Goal: Register for event/course

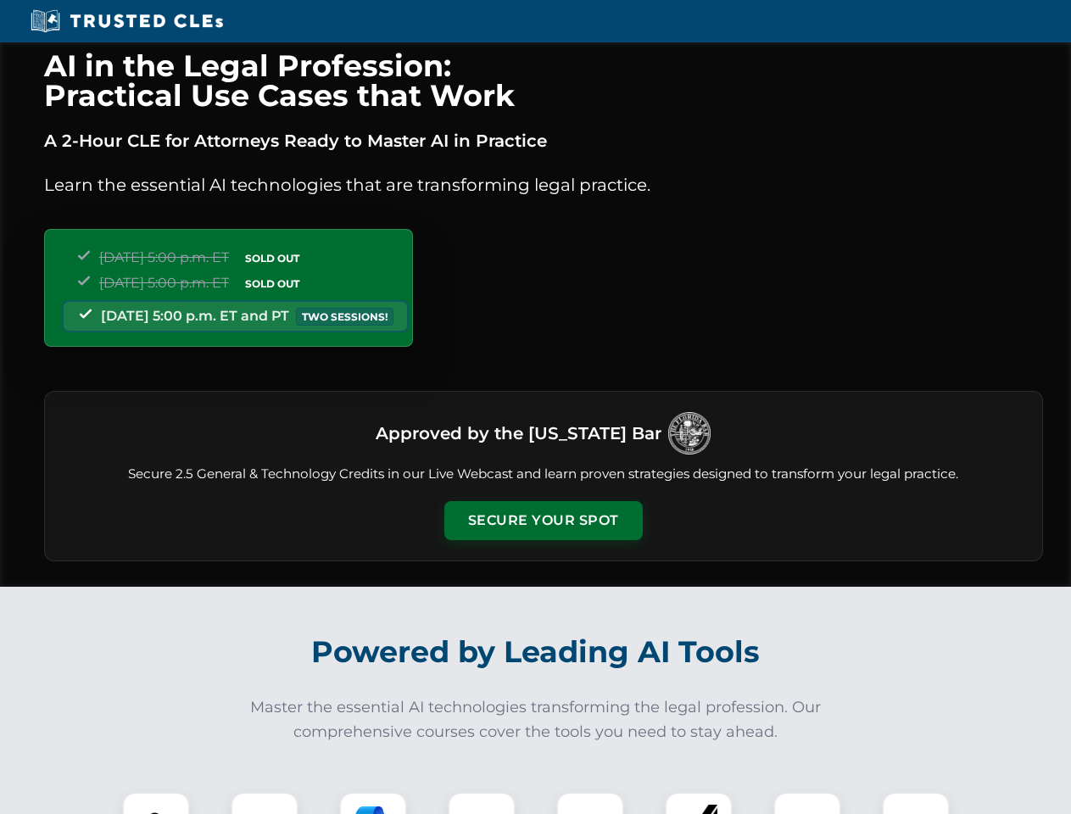
click at [542, 520] on button "Secure Your Spot" at bounding box center [543, 520] width 198 height 39
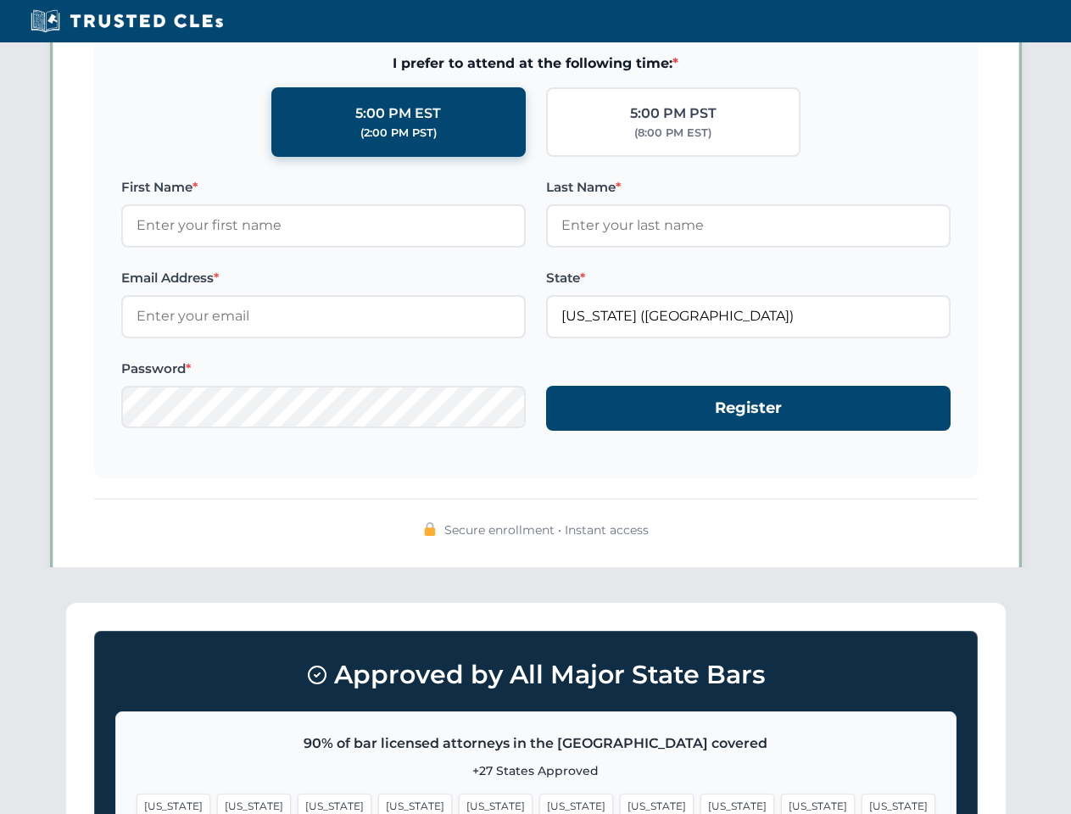
click at [539, 803] on span "[US_STATE]" at bounding box center [576, 805] width 74 height 25
click at [620, 803] on span "[US_STATE]" at bounding box center [657, 805] width 74 height 25
click at [781, 803] on span "[US_STATE]" at bounding box center [818, 805] width 74 height 25
